Goal: Task Accomplishment & Management: Complete application form

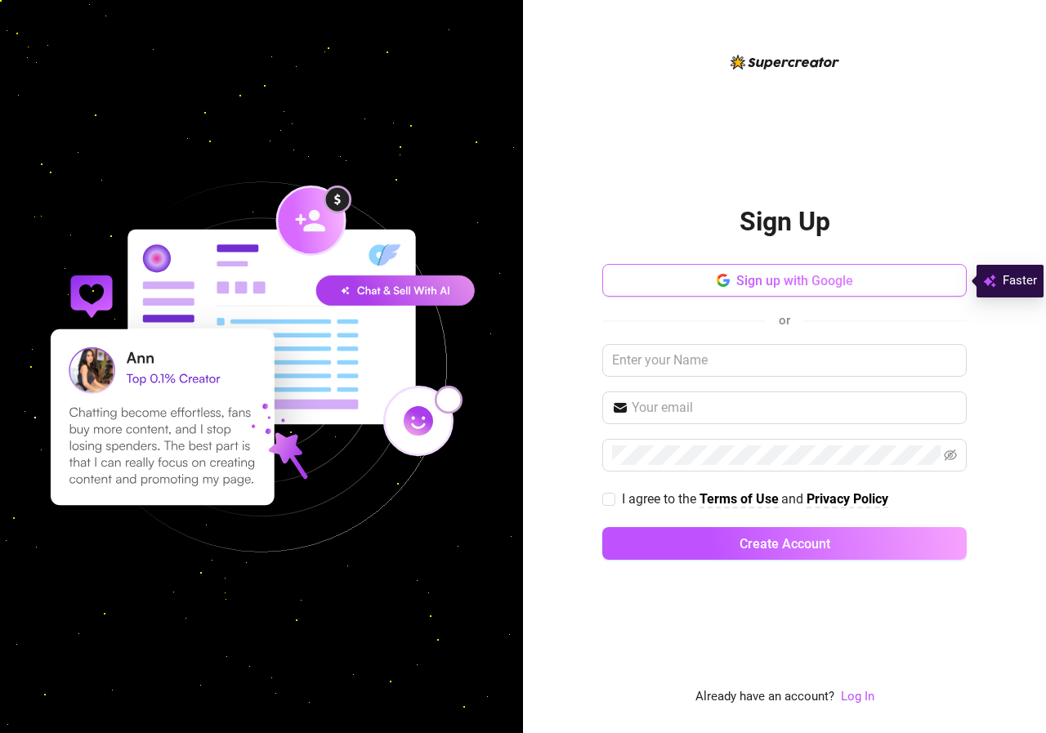
click at [879, 275] on button "Sign up with Google" at bounding box center [784, 280] width 365 height 33
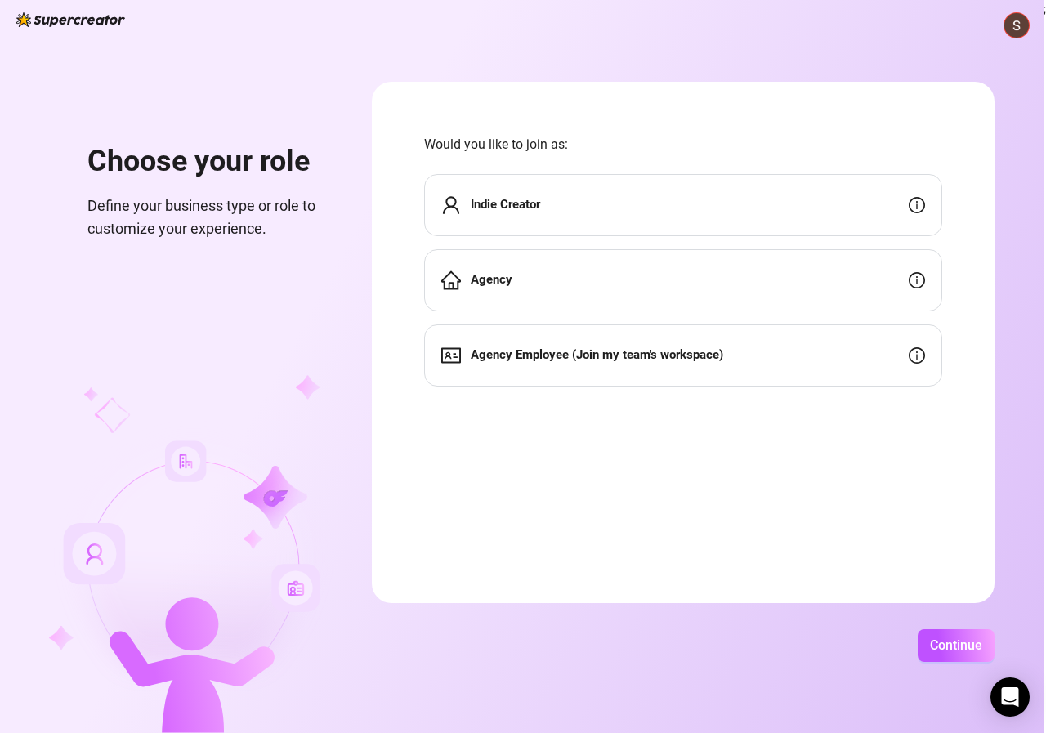
click at [570, 366] on div "Agency Employee (Join my team's workspace)" at bounding box center [683, 355] width 518 height 62
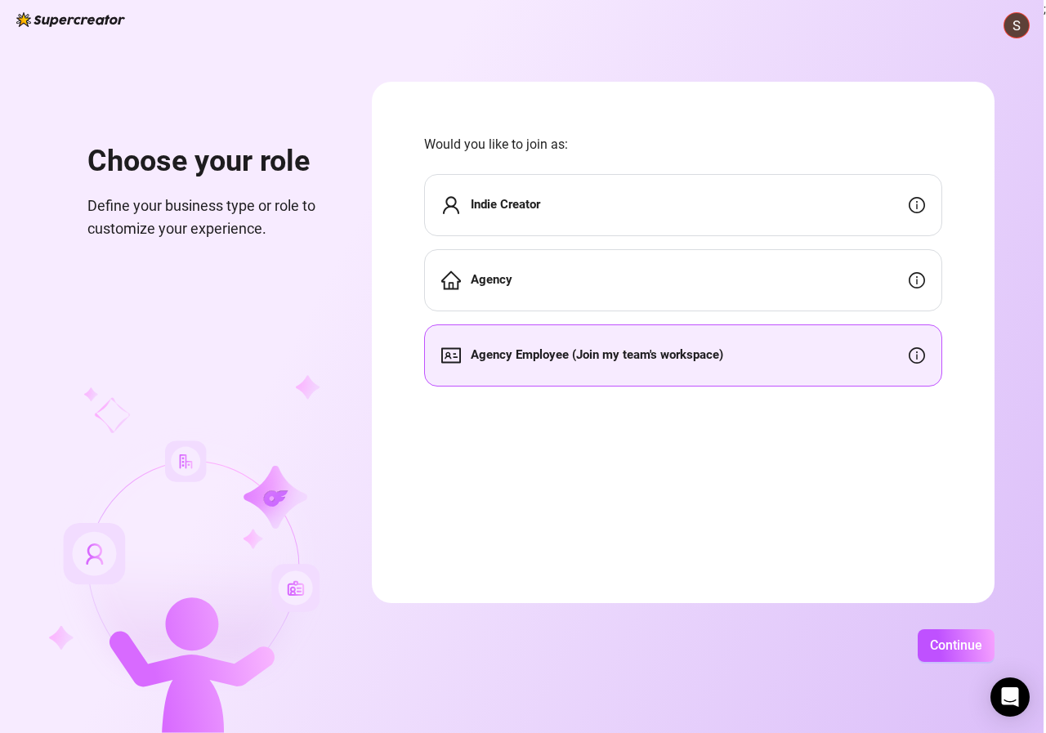
click at [570, 366] on div "Agency Employee (Join my team's workspace)" at bounding box center [683, 355] width 518 height 62
click at [957, 645] on span "Continue" at bounding box center [956, 646] width 52 height 16
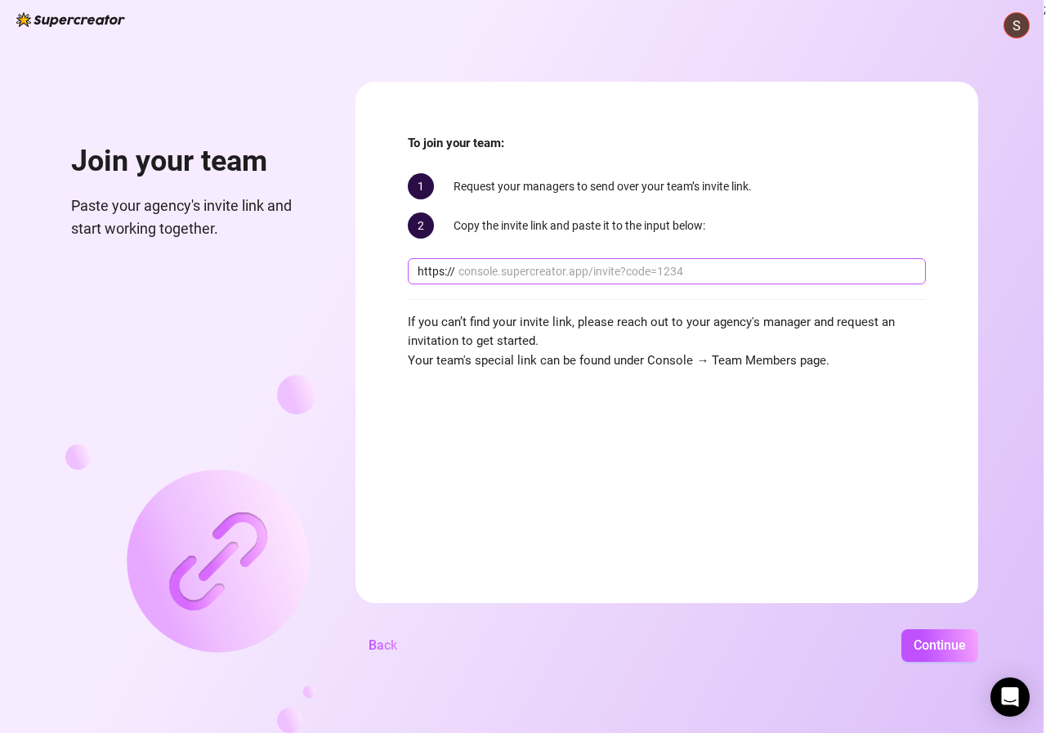
click at [618, 272] on input "text" at bounding box center [688, 271] width 458 height 18
click at [615, 276] on input "text" at bounding box center [688, 271] width 458 height 18
drag, startPoint x: 500, startPoint y: 194, endPoint x: 740, endPoint y: 184, distance: 239.7
click at [714, 192] on div "1 Request your managers to send over your team’s invite [PERSON_NAME]." at bounding box center [667, 186] width 518 height 26
drag, startPoint x: 753, startPoint y: 179, endPoint x: 744, endPoint y: 181, distance: 9.3
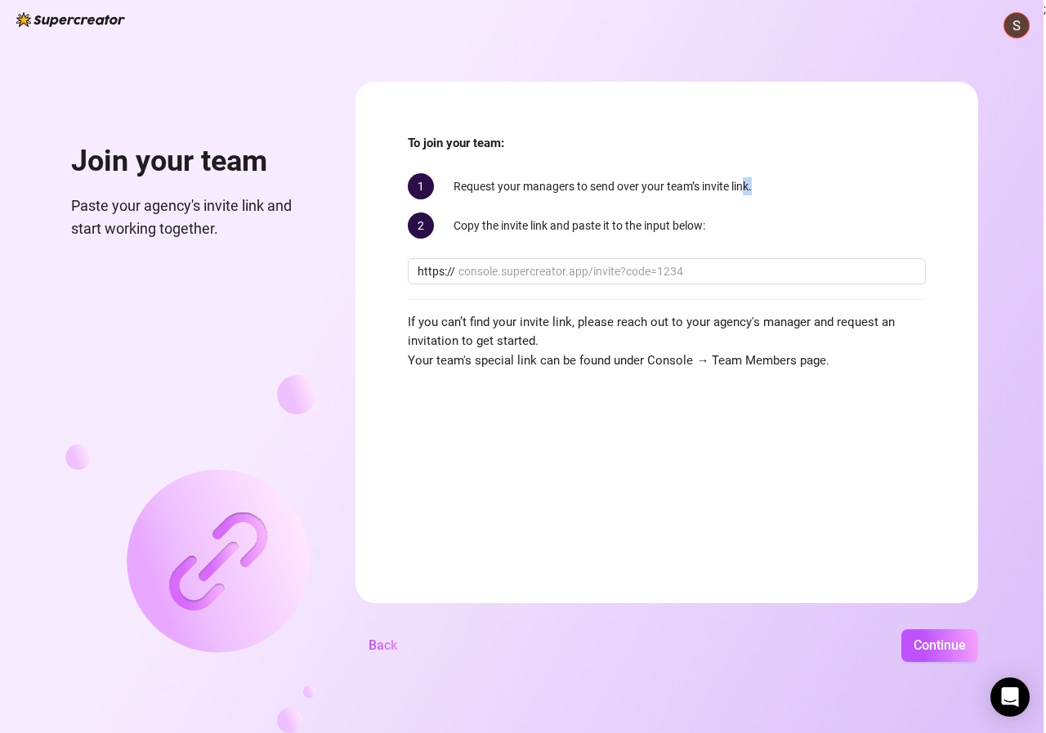
click at [745, 181] on div "1 Request your managers to send over your team’s invite [PERSON_NAME]." at bounding box center [667, 186] width 518 height 26
click at [631, 221] on div "2 Copy the invite link and paste it to the input below:" at bounding box center [667, 226] width 518 height 26
